Goal: Task Accomplishment & Management: Manage account settings

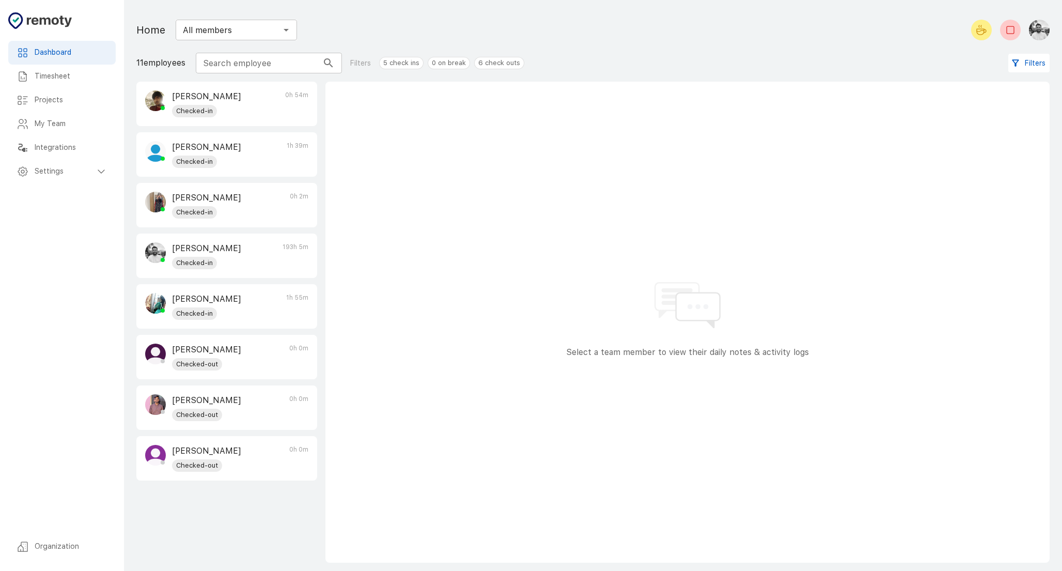
click at [245, 207] on div "[PERSON_NAME] Checked-in 0h 2m" at bounding box center [227, 204] width 180 height 43
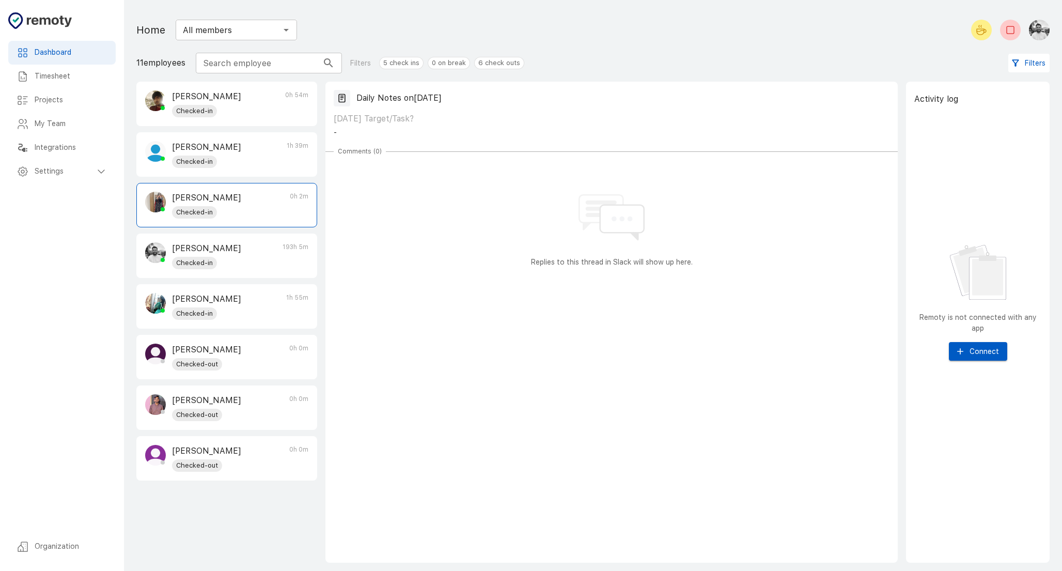
click at [75, 84] on div "Timesheet" at bounding box center [61, 77] width 107 height 24
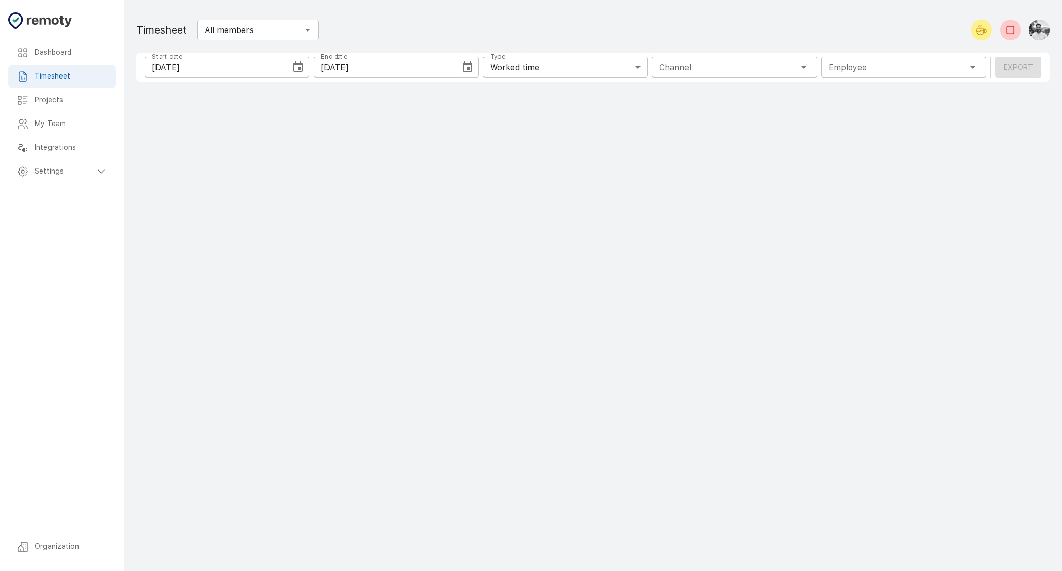
type input "1 Employee"
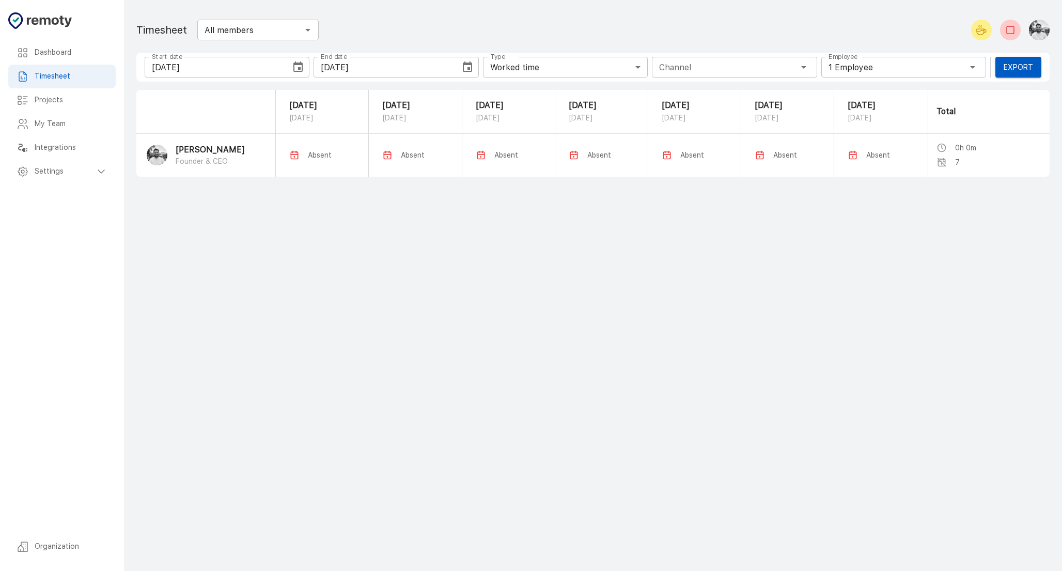
click at [892, 72] on div "Employee 1 Employee Employee" at bounding box center [903, 67] width 165 height 21
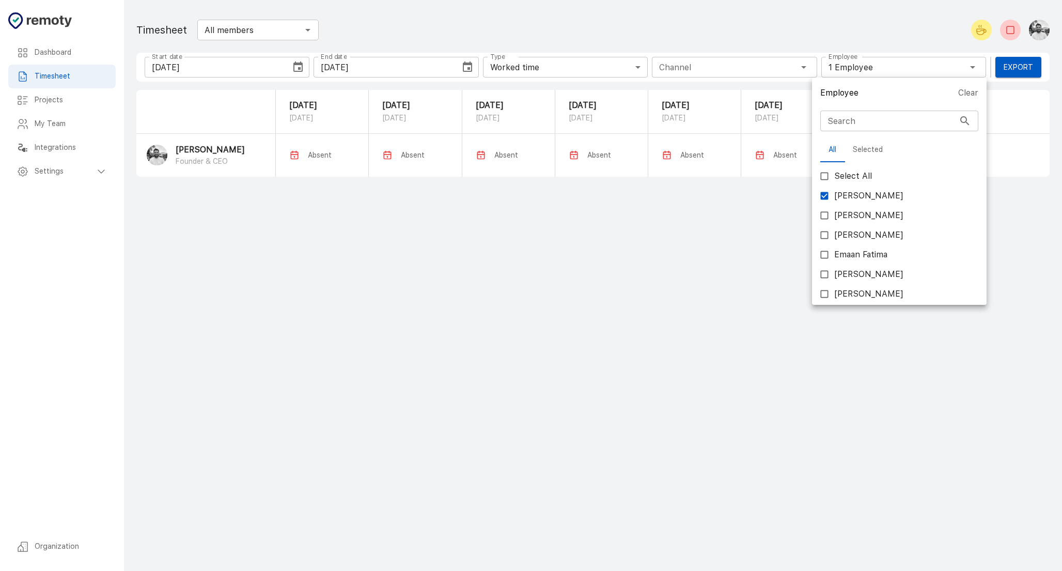
click at [826, 198] on input "[PERSON_NAME]" at bounding box center [825, 196] width 20 height 20
checkbox input "false"
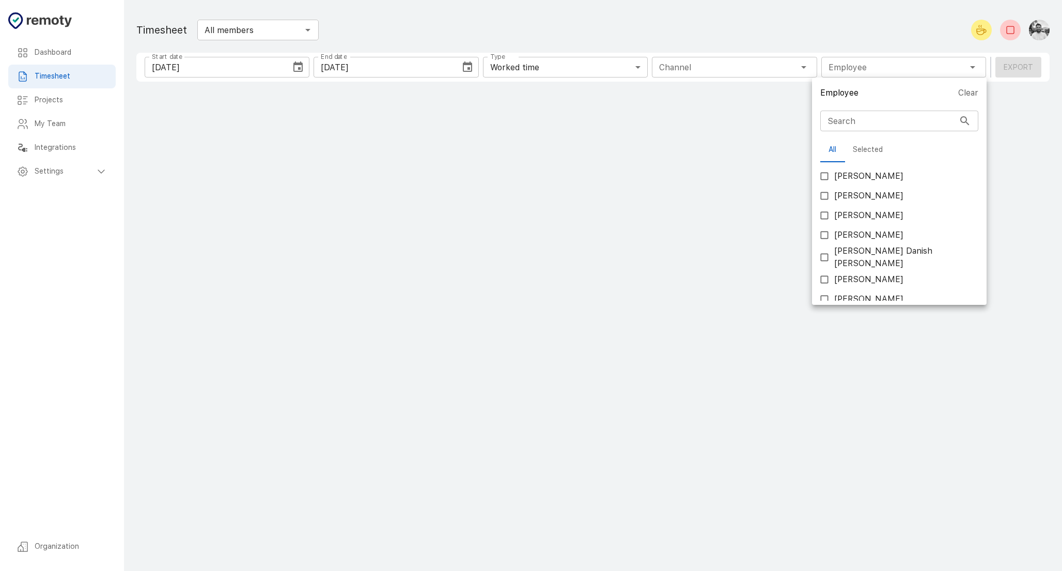
scroll to position [258, 0]
click at [824, 272] on input "[PERSON_NAME]" at bounding box center [825, 277] width 20 height 20
checkbox input "true"
type input "1 Employee"
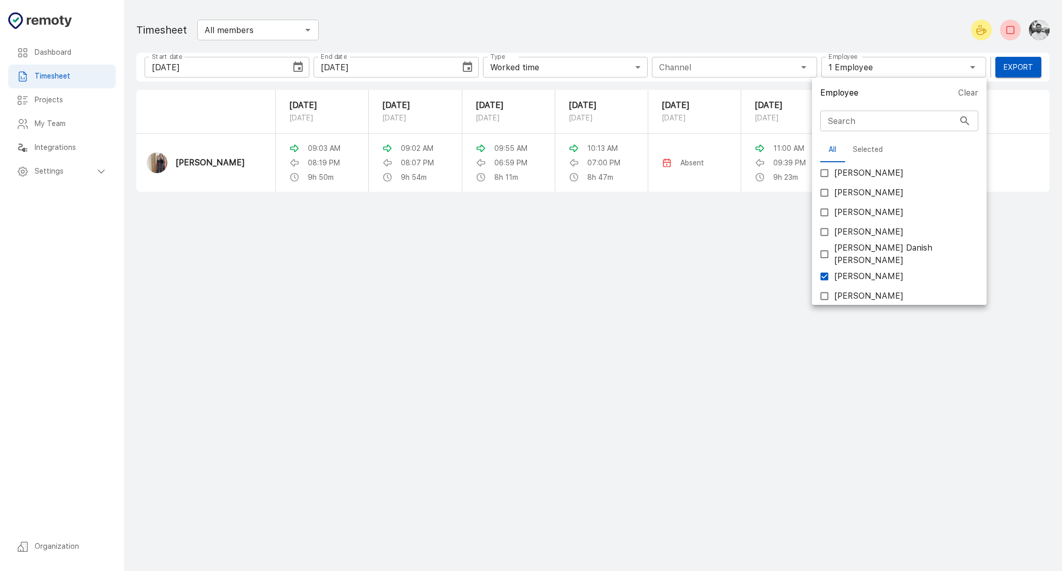
click at [723, 332] on div at bounding box center [531, 285] width 1062 height 571
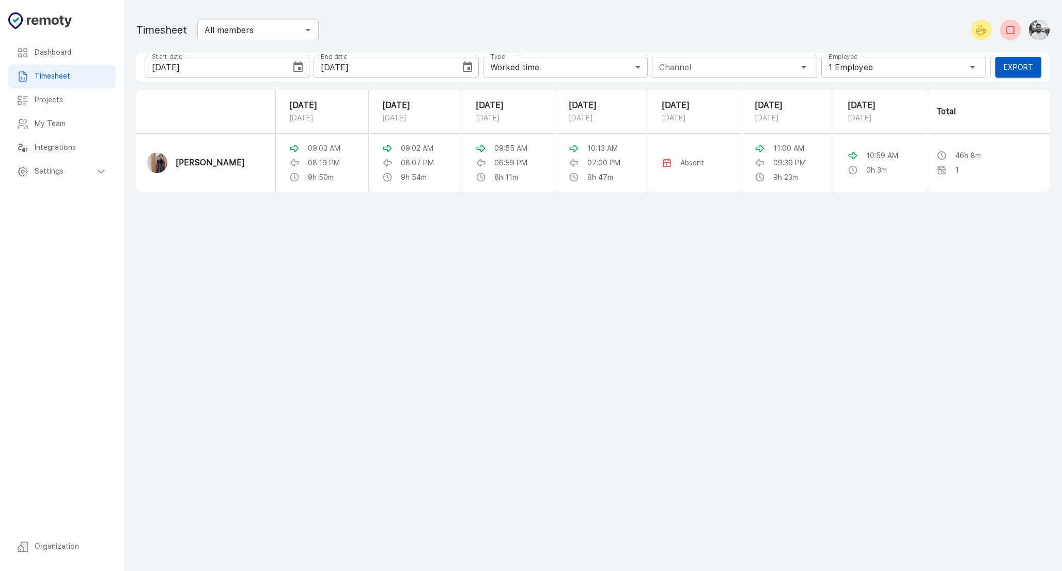
click at [299, 71] on icon "Choose date, selected date is Sep 3, 2025" at bounding box center [297, 66] width 9 height 10
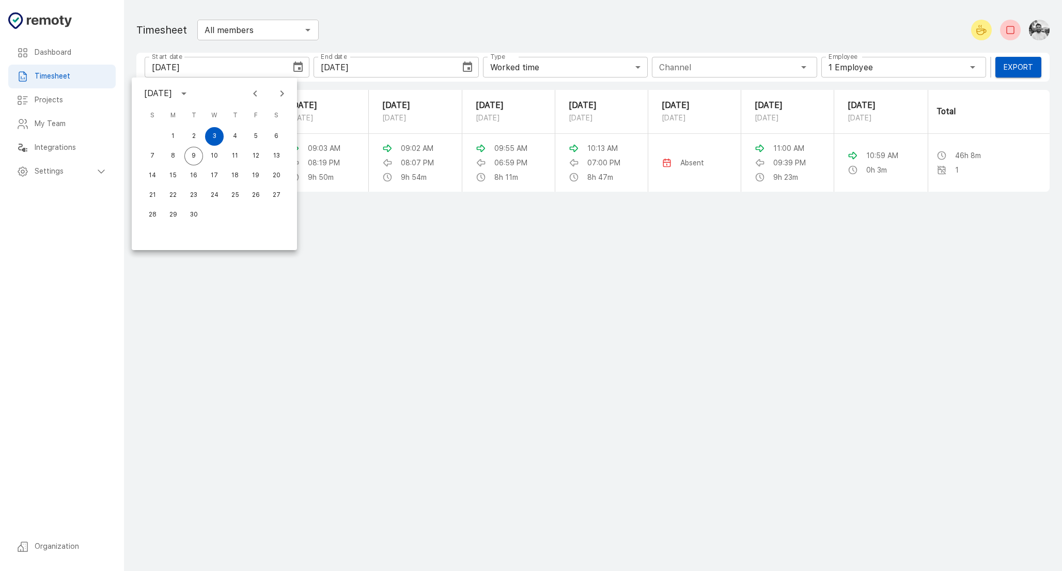
click at [258, 95] on icon "Previous month" at bounding box center [255, 93] width 12 height 12
click at [253, 136] on button "1" at bounding box center [255, 136] width 19 height 19
type input "[DATE]"
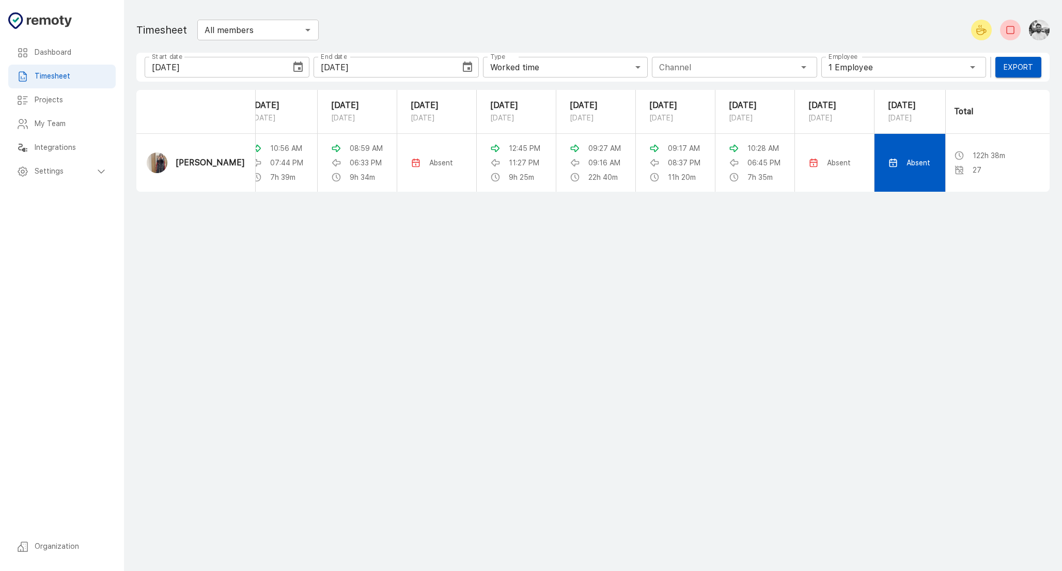
scroll to position [0, 0]
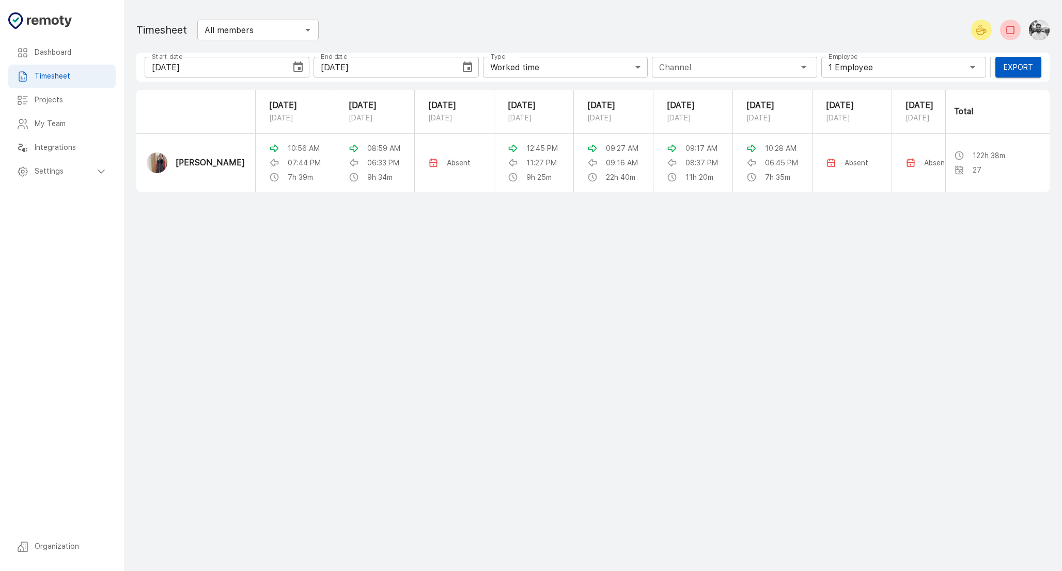
click at [784, 362] on main "Dashboard Timesheet Projects My Team Integrations Settings Organization Timeshe…" at bounding box center [593, 285] width 938 height 571
